Goal: Transaction & Acquisition: Book appointment/travel/reservation

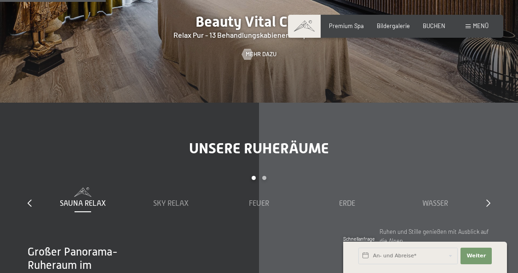
scroll to position [1012, 0]
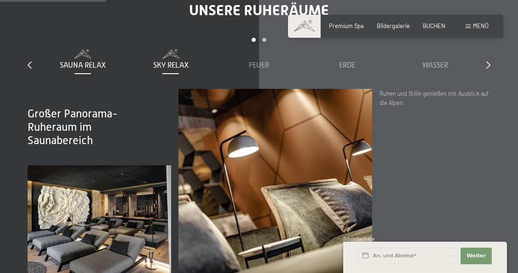
click at [164, 60] on div "Sky Relax" at bounding box center [171, 65] width 81 height 10
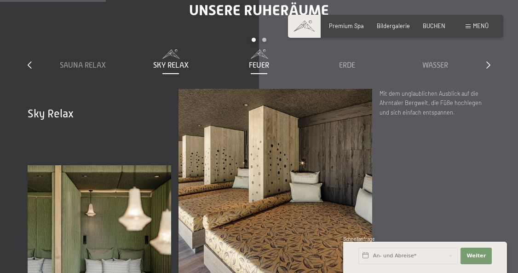
click at [263, 49] on div "Feuer" at bounding box center [259, 59] width 81 height 21
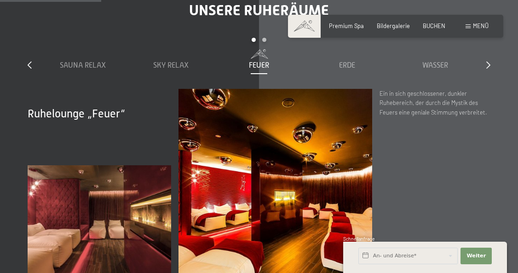
scroll to position [966, 0]
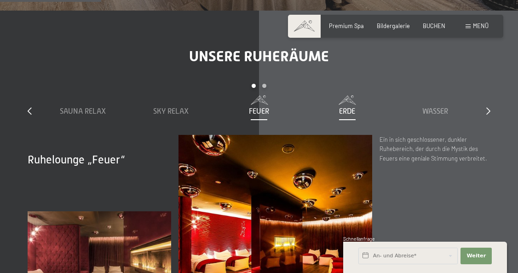
click at [337, 106] on div "Erde" at bounding box center [347, 111] width 81 height 10
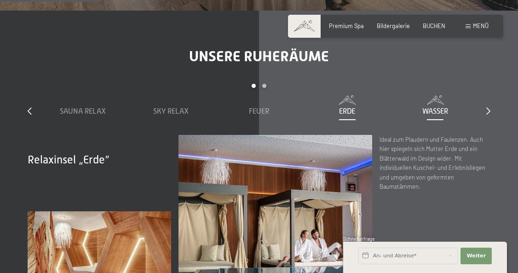
click at [424, 95] on div "Wasser" at bounding box center [435, 105] width 81 height 21
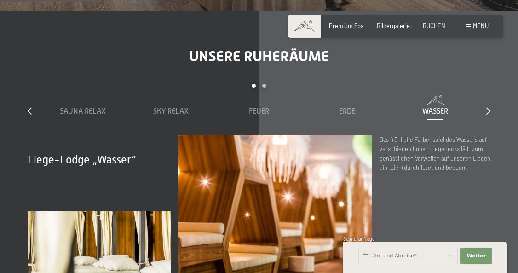
click at [485, 84] on div "slide 1 to 5 of 7 Sauna Relax Sky Relax Feuer Erde Wasser Luft Wolke 7" at bounding box center [259, 109] width 463 height 51
click at [489, 107] on icon at bounding box center [488, 110] width 4 height 7
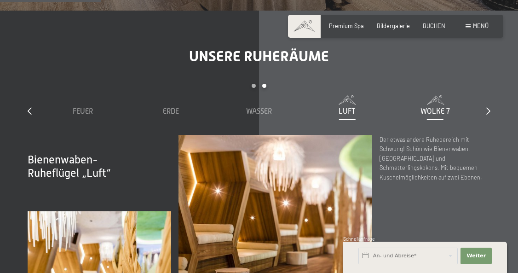
click at [442, 107] on span "Wolke 7" at bounding box center [435, 111] width 29 height 8
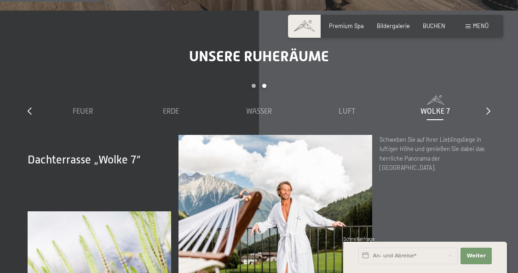
click at [479, 84] on div "slide 3 to 7 of 7 Sauna Relax Sky Relax Feuer Erde Wasser Luft Wolke 7" at bounding box center [259, 109] width 463 height 51
click at [490, 107] on icon at bounding box center [488, 110] width 4 height 7
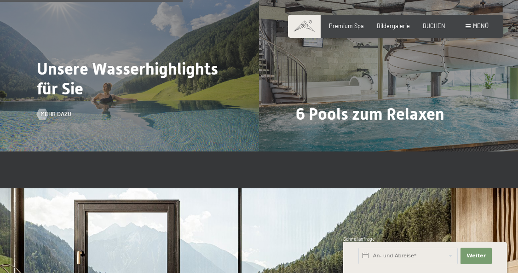
scroll to position [1748, 0]
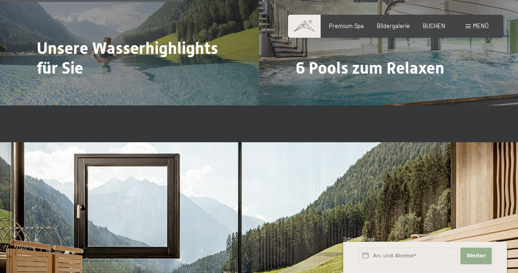
click at [476, 258] on span "Weiter" at bounding box center [476, 255] width 19 height 7
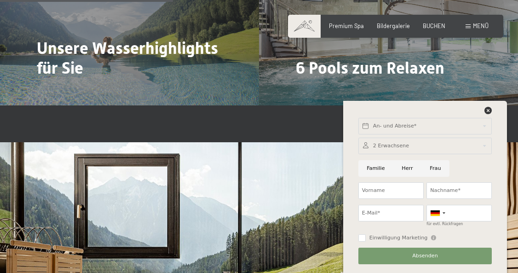
scroll to position [1656, 0]
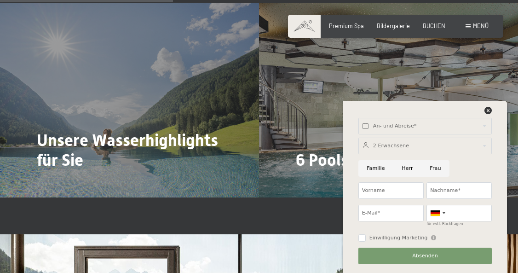
click at [490, 106] on div "An- und Abreise* Weiter Adressfelder ausblenden 2 Erwachsene 2 Erwachsene Älter…" at bounding box center [424, 187] width 145 height 172
click at [488, 109] on icon at bounding box center [487, 110] width 7 height 7
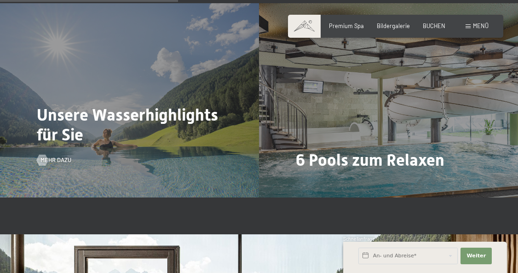
scroll to position [1748, 0]
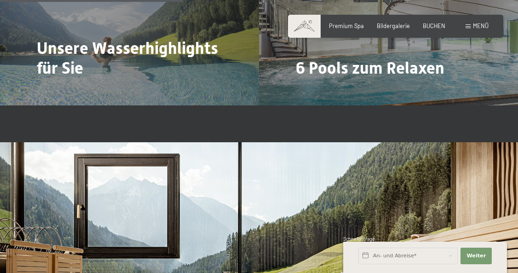
click at [351, 30] on div "Buchen Anfragen Premium Spa Bildergalerie BUCHEN Menü DE IT EN Gutschein Bilder…" at bounding box center [396, 26] width 186 height 8
click at [351, 22] on div "Buchen Anfragen Premium Spa Bildergalerie BUCHEN Menü DE IT EN Gutschein Bilder…" at bounding box center [396, 26] width 186 height 8
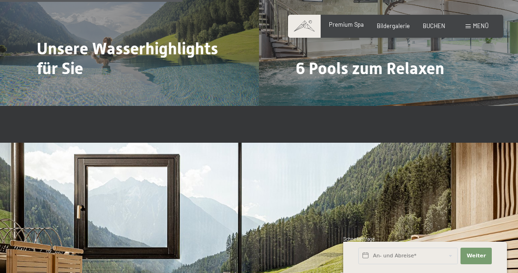
click at [345, 22] on span "Premium Spa" at bounding box center [346, 24] width 35 height 7
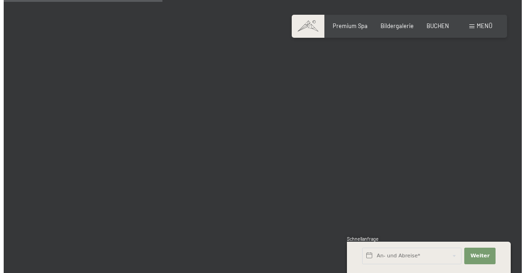
scroll to position [1610, 0]
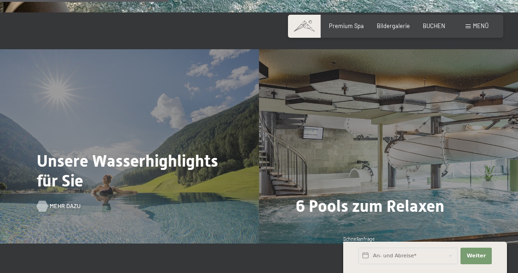
click at [59, 202] on span "Mehr dazu" at bounding box center [65, 206] width 31 height 8
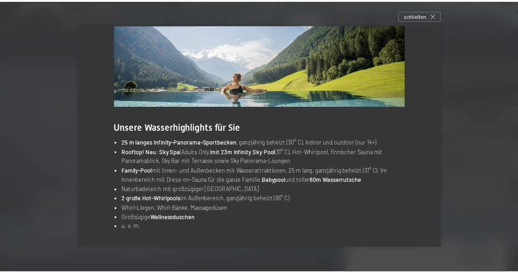
scroll to position [0, 0]
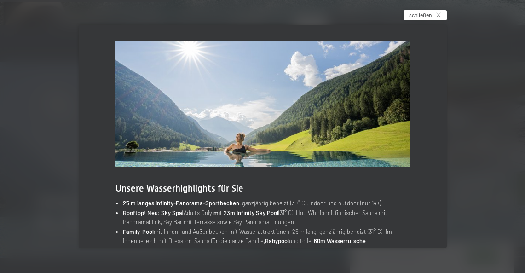
click at [444, 18] on div "schließen" at bounding box center [424, 15] width 43 height 10
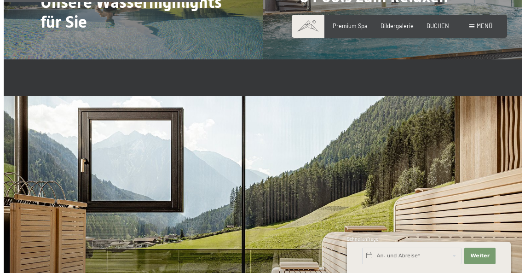
scroll to position [1886, 0]
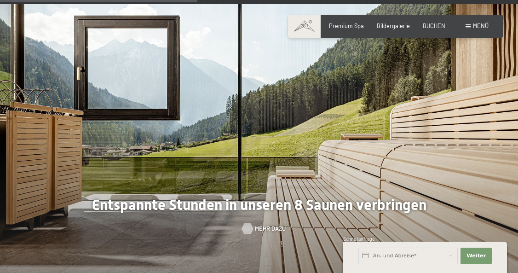
click at [261, 225] on span "Mehr dazu" at bounding box center [270, 229] width 31 height 8
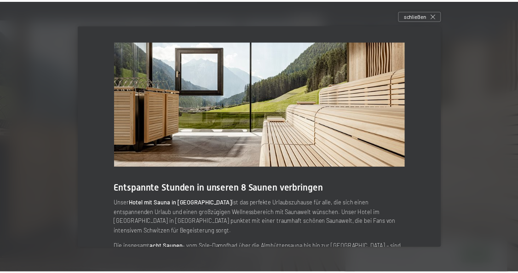
scroll to position [98, 0]
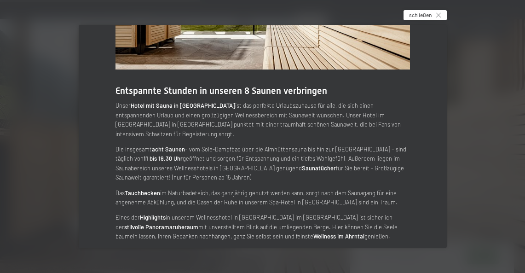
click at [426, 16] on span "schließen" at bounding box center [420, 15] width 23 height 8
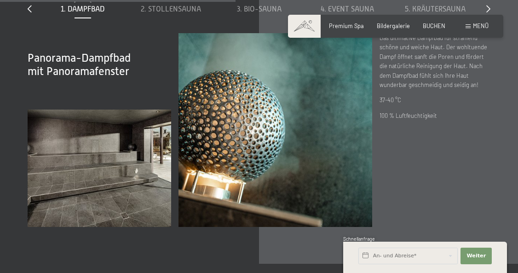
scroll to position [2162, 0]
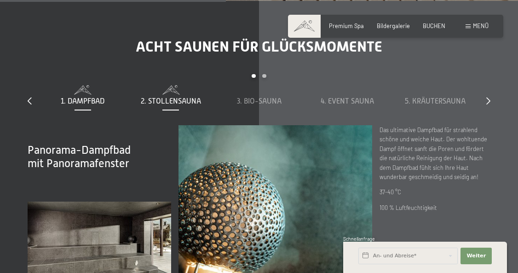
click at [173, 97] on span "2. Stollensauna" at bounding box center [171, 101] width 60 height 8
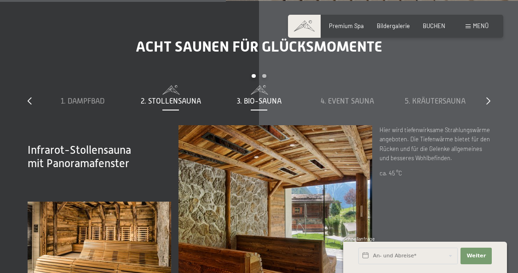
click at [259, 97] on span "3. Bio-Sauna" at bounding box center [259, 101] width 45 height 8
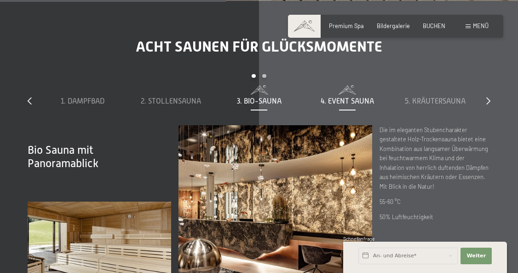
click at [357, 85] on span at bounding box center [347, 89] width 81 height 9
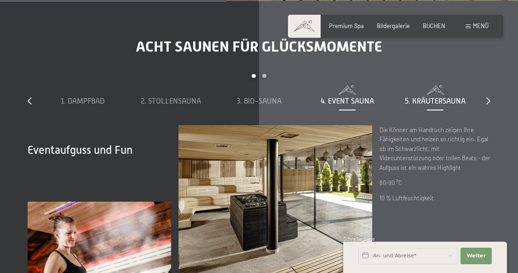
click at [439, 97] on span "5. Kräutersauna" at bounding box center [435, 101] width 61 height 8
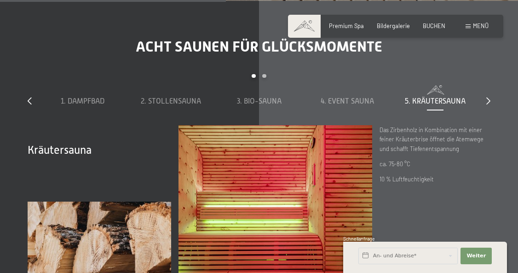
click at [484, 74] on div "slide 1 to 5 of 8 1. Dampfbad 2. Stollensauna 3. Bio-Sauna 4. Event Sauna 5. Kr…" at bounding box center [259, 99] width 463 height 51
click at [487, 97] on icon at bounding box center [488, 100] width 4 height 7
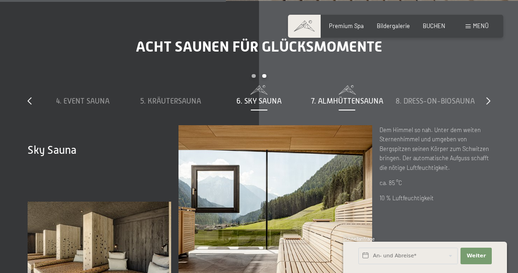
click at [348, 85] on span at bounding box center [347, 89] width 81 height 9
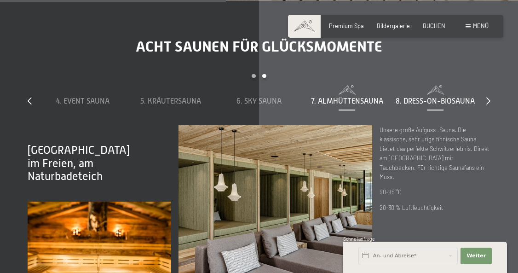
click at [434, 85] on div "8. Dress-on-Biosauna" at bounding box center [435, 95] width 81 height 21
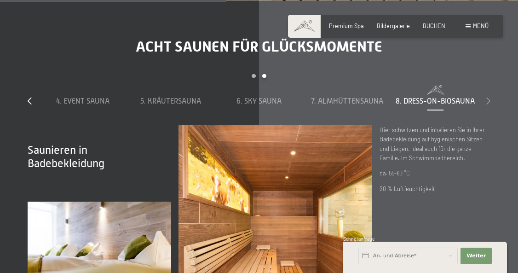
click at [487, 97] on icon at bounding box center [488, 100] width 4 height 7
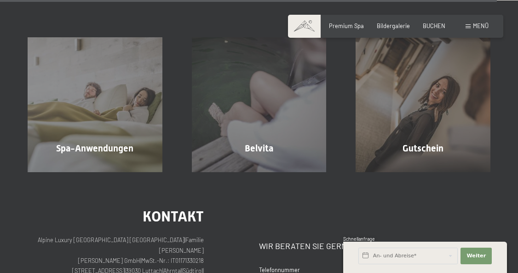
scroll to position [4095, 0]
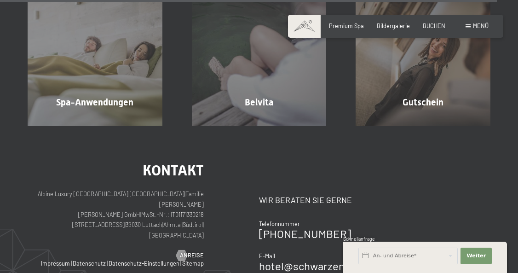
drag, startPoint x: 199, startPoint y: 225, endPoint x: 184, endPoint y: 242, distance: 22.8
drag, startPoint x: 184, startPoint y: 242, endPoint x: 73, endPoint y: 139, distance: 151.4
click at [73, 163] on h2 "Kontakt" at bounding box center [116, 170] width 176 height 15
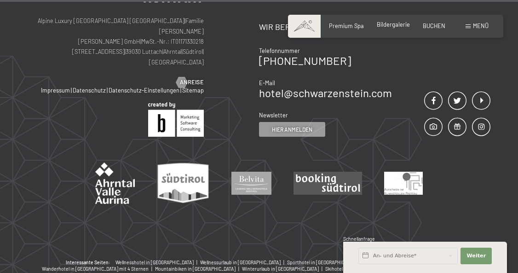
click at [406, 22] on span "Bildergalerie" at bounding box center [393, 24] width 33 height 7
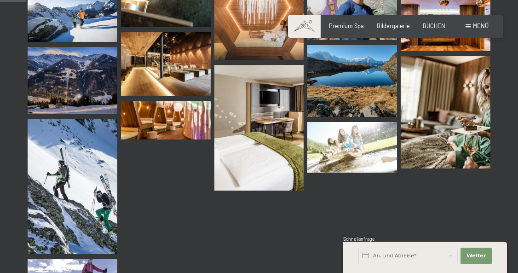
scroll to position [460, 0]
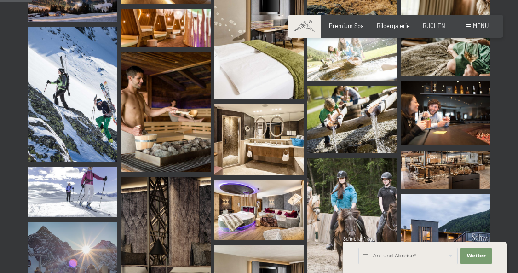
click at [436, 172] on img at bounding box center [446, 169] width 90 height 38
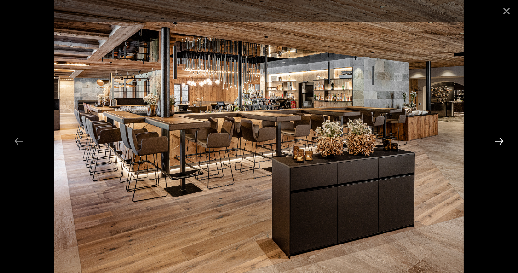
click at [499, 141] on button "Next slide" at bounding box center [499, 141] width 19 height 18
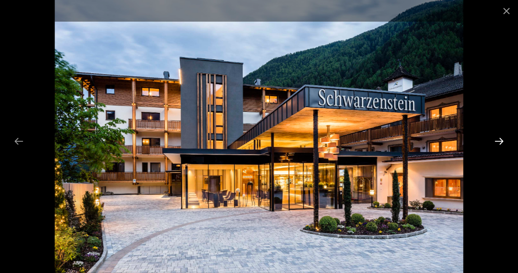
click at [499, 141] on button "Next slide" at bounding box center [499, 141] width 19 height 18
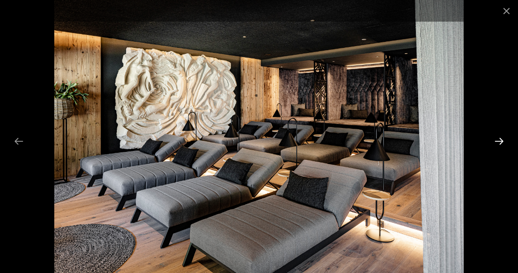
click at [499, 141] on button "Next slide" at bounding box center [499, 141] width 19 height 18
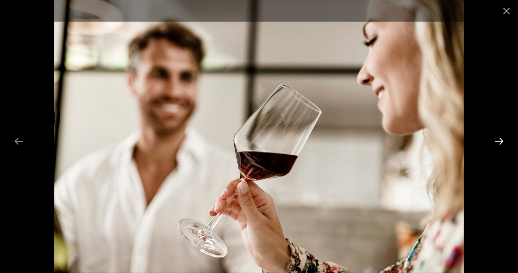
click at [499, 141] on button "Next slide" at bounding box center [499, 141] width 19 height 18
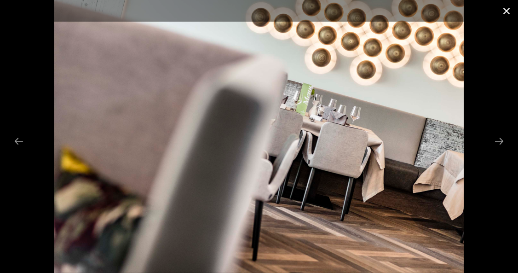
click at [507, 12] on button "Close gallery" at bounding box center [506, 11] width 23 height 22
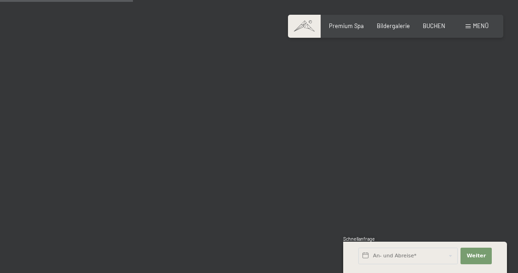
scroll to position [2070, 0]
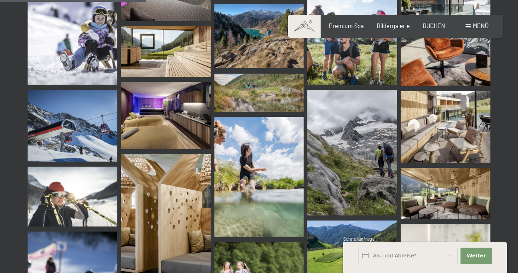
click at [463, 28] on div "Buchen Anfragen Premium Spa Bildergalerie BUCHEN Menü DE IT EN Gutschein Bilder…" at bounding box center [396, 26] width 186 height 8
click at [471, 26] on div "Menü" at bounding box center [477, 26] width 23 height 8
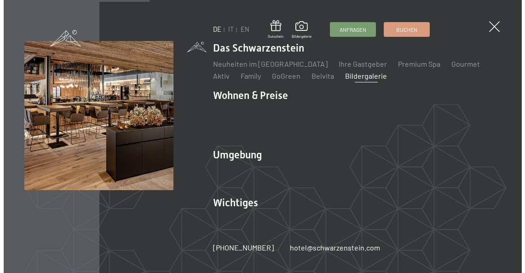
scroll to position [2096, 0]
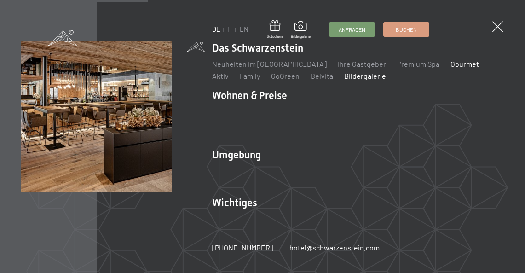
click at [450, 64] on link "Gourmet" at bounding box center [464, 63] width 29 height 9
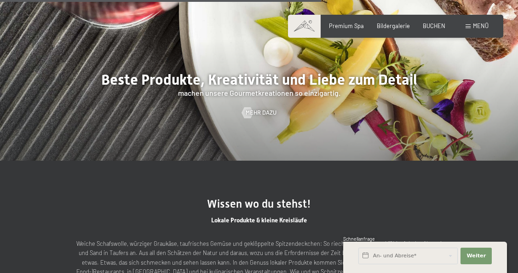
scroll to position [1610, 0]
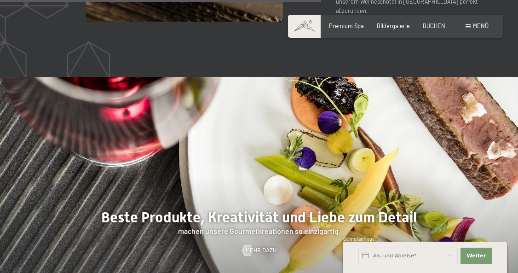
click at [478, 25] on span "Menü" at bounding box center [481, 25] width 16 height 7
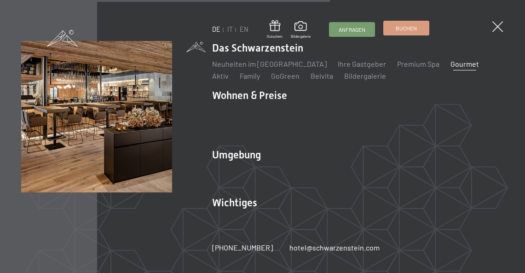
scroll to position [1616, 0]
click at [422, 30] on link "Buchen" at bounding box center [406, 28] width 45 height 14
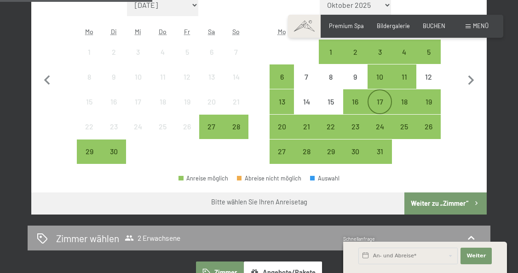
scroll to position [230, 0]
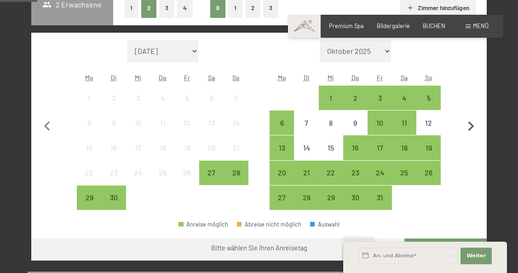
click at [472, 127] on icon "button" at bounding box center [471, 126] width 6 height 10
select select "[DATE]"
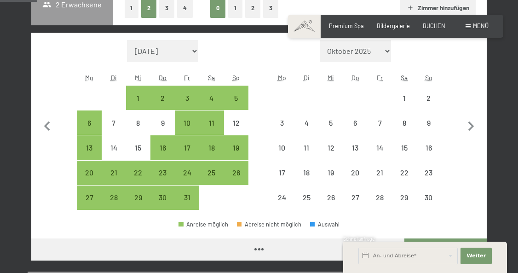
select select "[DATE]"
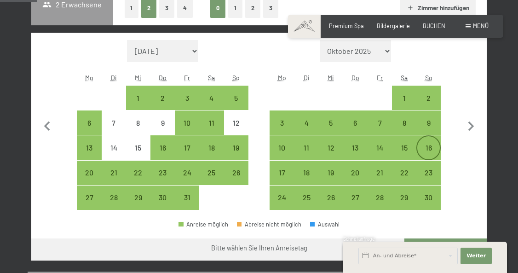
click at [425, 149] on div "16" at bounding box center [428, 155] width 23 height 23
select select "[DATE]"
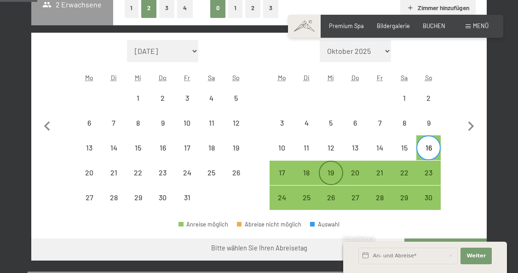
click at [337, 169] on div "19" at bounding box center [331, 180] width 23 height 23
select select "[DATE]"
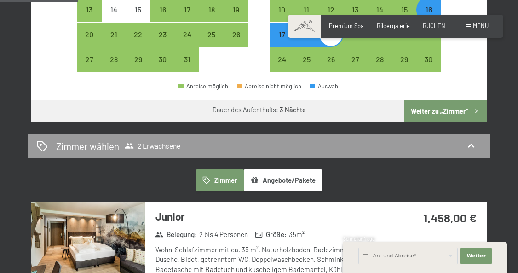
click at [455, 108] on button "Weiter zu „Zimmer“" at bounding box center [445, 111] width 82 height 22
select select "[DATE]"
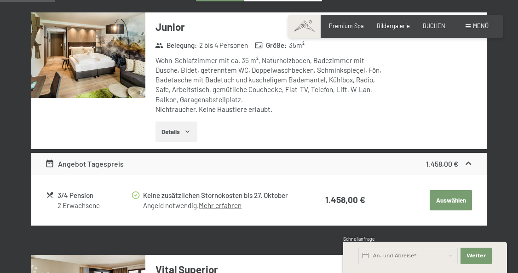
scroll to position [222, 0]
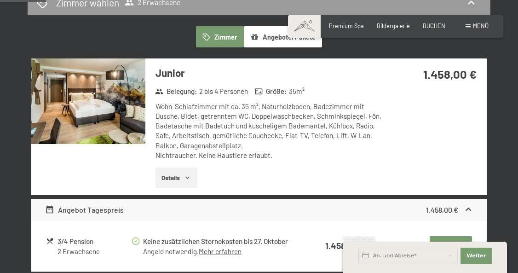
click at [121, 110] on img at bounding box center [88, 101] width 114 height 86
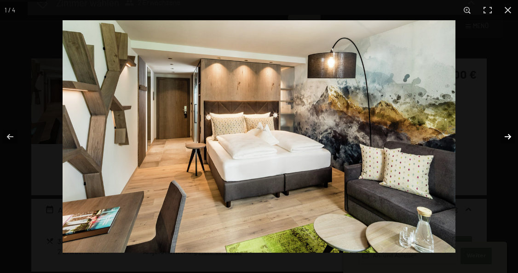
click at [505, 138] on button "button" at bounding box center [502, 137] width 32 height 46
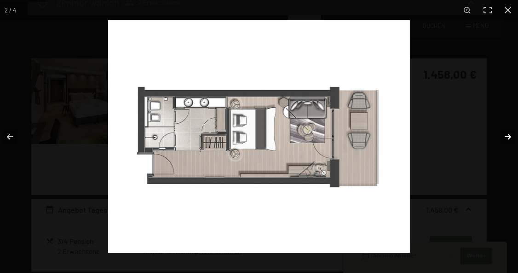
click at [505, 138] on button "button" at bounding box center [502, 137] width 32 height 46
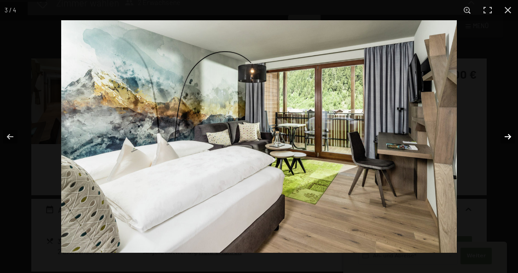
click at [505, 138] on button "button" at bounding box center [502, 137] width 32 height 46
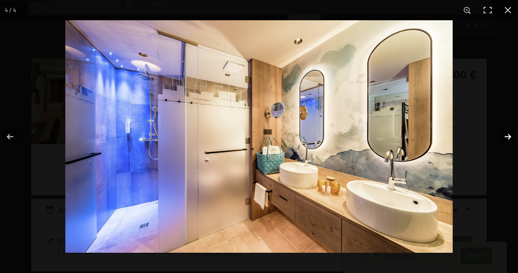
click at [505, 138] on button "button" at bounding box center [502, 137] width 32 height 46
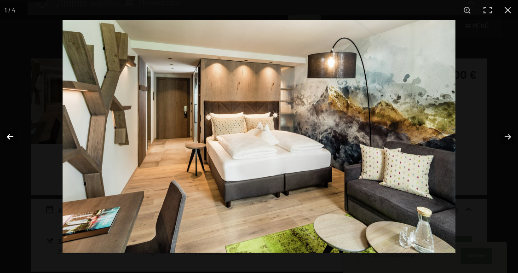
click at [17, 135] on button "button" at bounding box center [16, 137] width 32 height 46
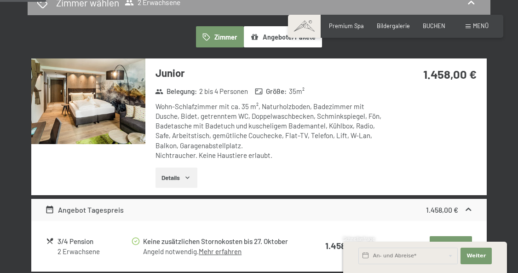
click at [0, 0] on button "button" at bounding box center [0, 0] width 0 height 0
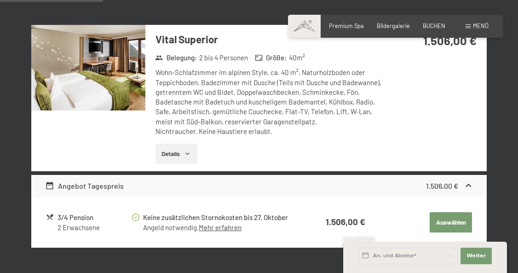
click at [176, 161] on span "Einwilligung Marketing*" at bounding box center [208, 162] width 76 height 9
click at [165, 161] on input "Einwilligung Marketing*" at bounding box center [160, 162] width 9 height 9
checkbox input "false"
click at [176, 156] on button "Details" at bounding box center [177, 154] width 42 height 20
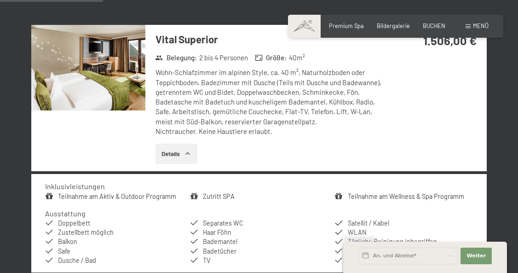
click at [114, 52] on img at bounding box center [88, 68] width 114 height 86
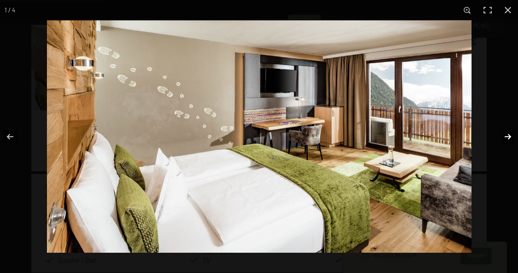
click at [507, 136] on button "button" at bounding box center [502, 137] width 32 height 46
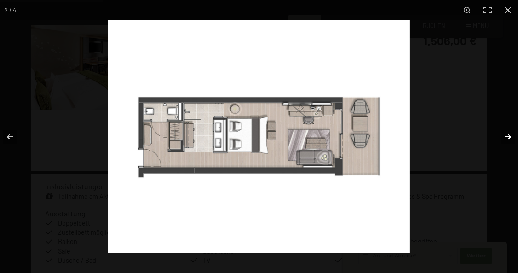
click at [507, 136] on button "button" at bounding box center [502, 137] width 32 height 46
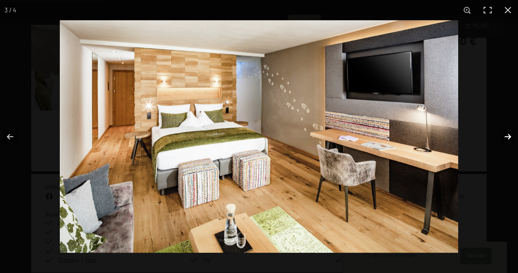
click at [507, 136] on button "button" at bounding box center [502, 137] width 32 height 46
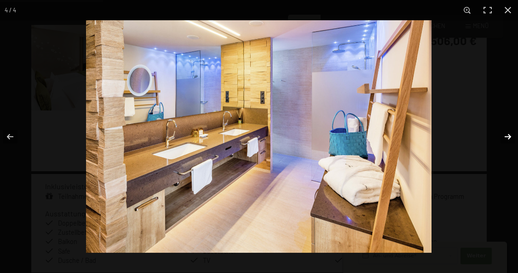
click at [507, 136] on button "button" at bounding box center [502, 137] width 32 height 46
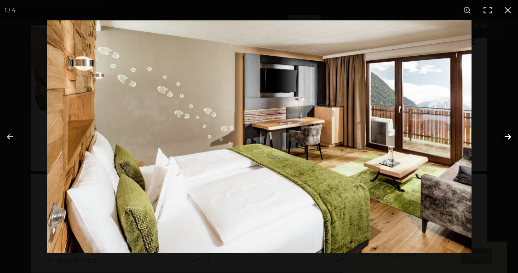
click at [507, 136] on button "button" at bounding box center [502, 137] width 32 height 46
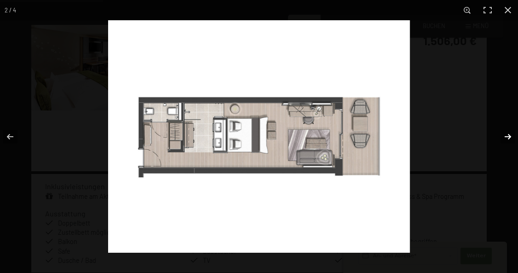
click at [507, 136] on button "button" at bounding box center [502, 137] width 32 height 46
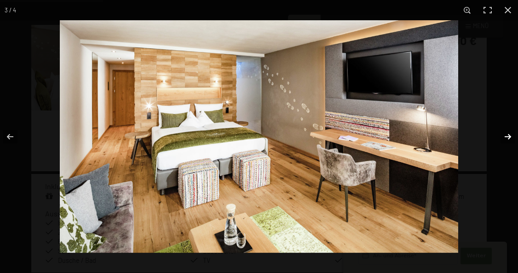
click at [507, 136] on button "button" at bounding box center [502, 137] width 32 height 46
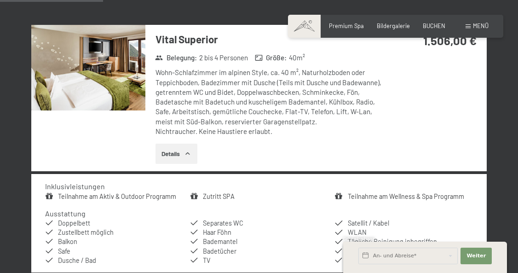
click at [0, 0] on button "button" at bounding box center [0, 0] width 0 height 0
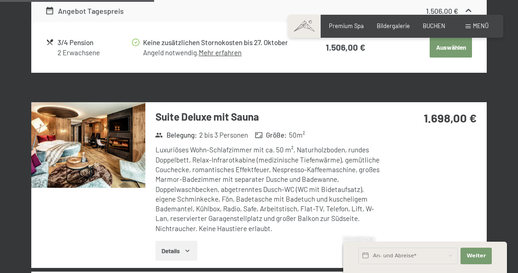
click at [111, 151] on img at bounding box center [88, 145] width 114 height 86
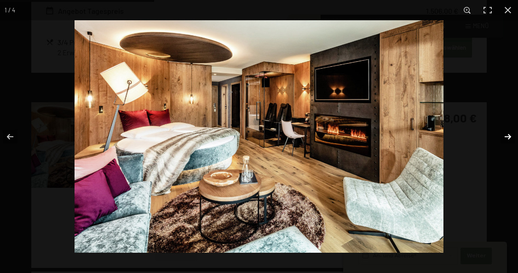
click at [508, 134] on button "button" at bounding box center [502, 137] width 32 height 46
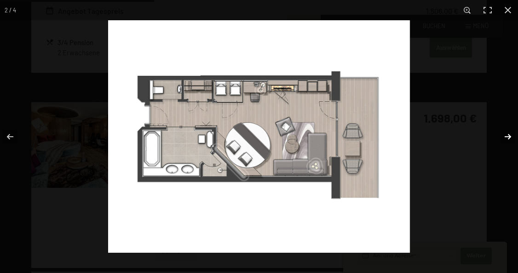
click at [508, 134] on button "button" at bounding box center [502, 137] width 32 height 46
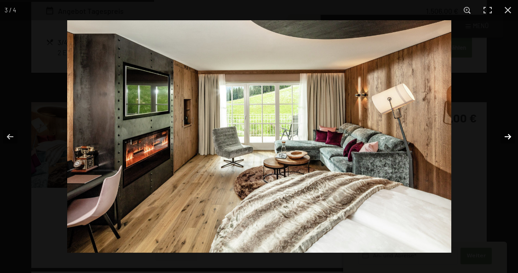
click at [508, 134] on button "button" at bounding box center [502, 137] width 32 height 46
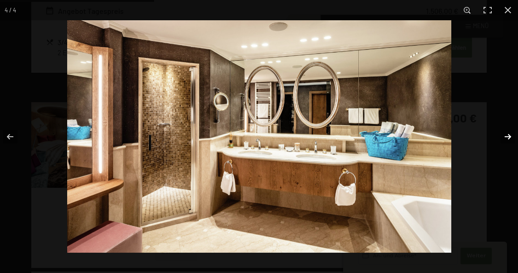
click at [508, 134] on button "button" at bounding box center [502, 137] width 32 height 46
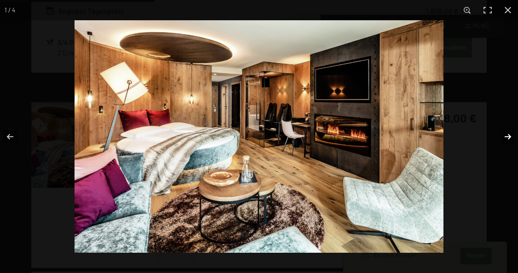
click at [508, 134] on button "button" at bounding box center [502, 137] width 32 height 46
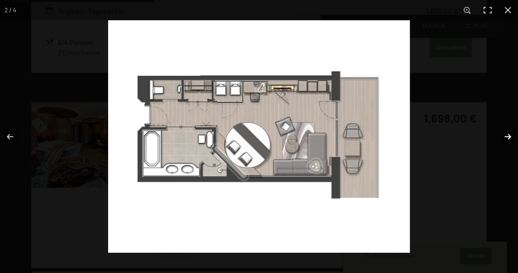
click at [508, 134] on button "button" at bounding box center [502, 137] width 32 height 46
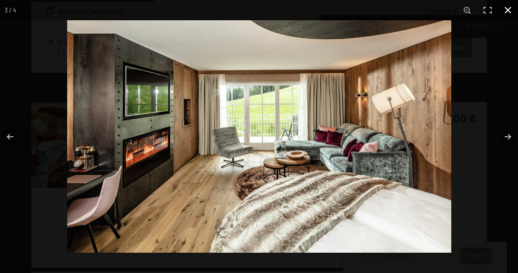
click at [505, 14] on button "button" at bounding box center [508, 10] width 20 height 20
